Goal: Find specific page/section: Find specific page/section

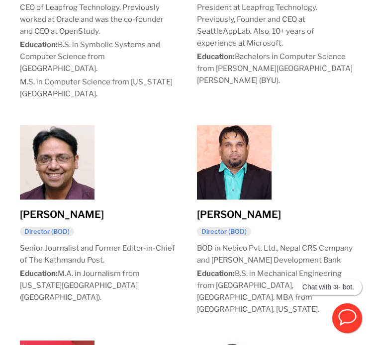
scroll to position [819, 0]
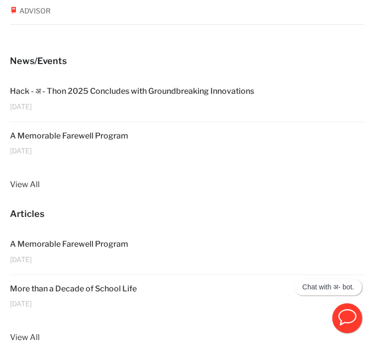
scroll to position [370, 0]
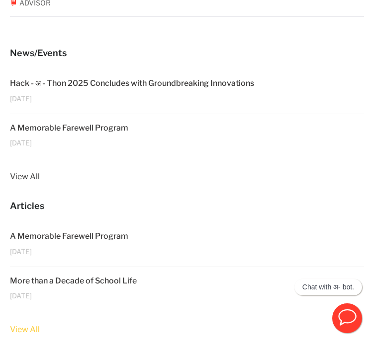
click at [304, 323] on link "View All" at bounding box center [187, 329] width 354 height 13
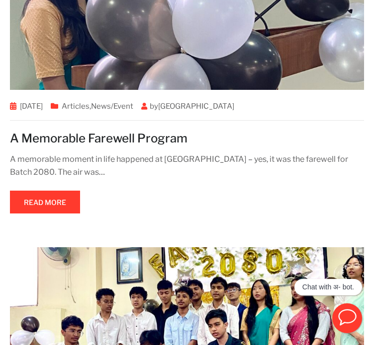
scroll to position [265, 0]
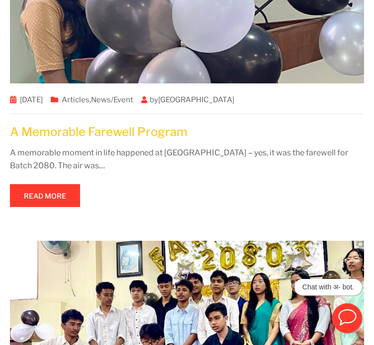
click at [133, 139] on link "A Memorable Farewell Program" at bounding box center [98, 132] width 177 height 14
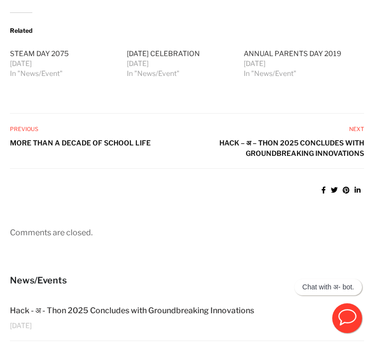
scroll to position [813, 0]
